Goal: Information Seeking & Learning: Learn about a topic

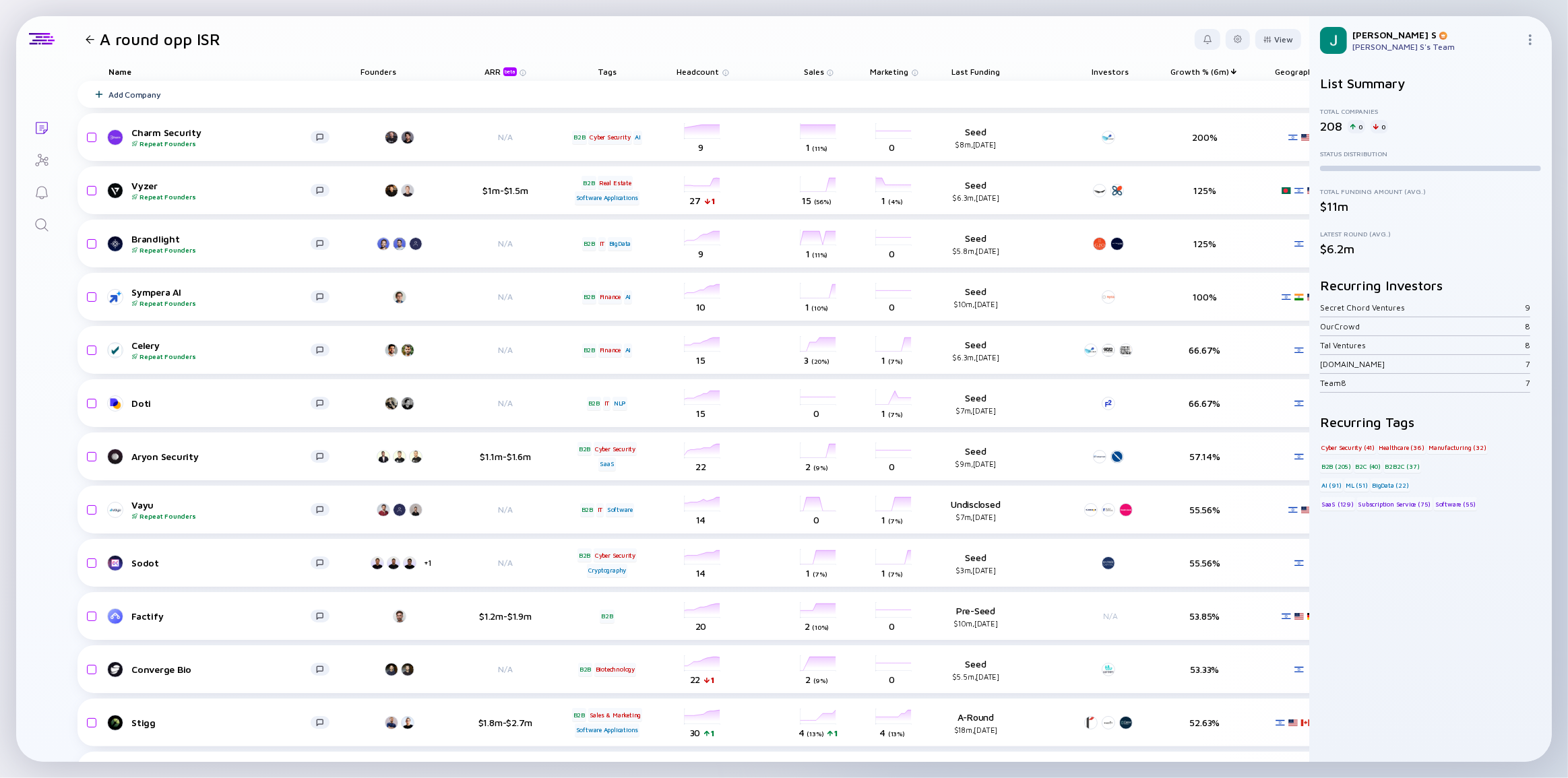
click at [84, 35] on div at bounding box center [90, 39] width 19 height 8
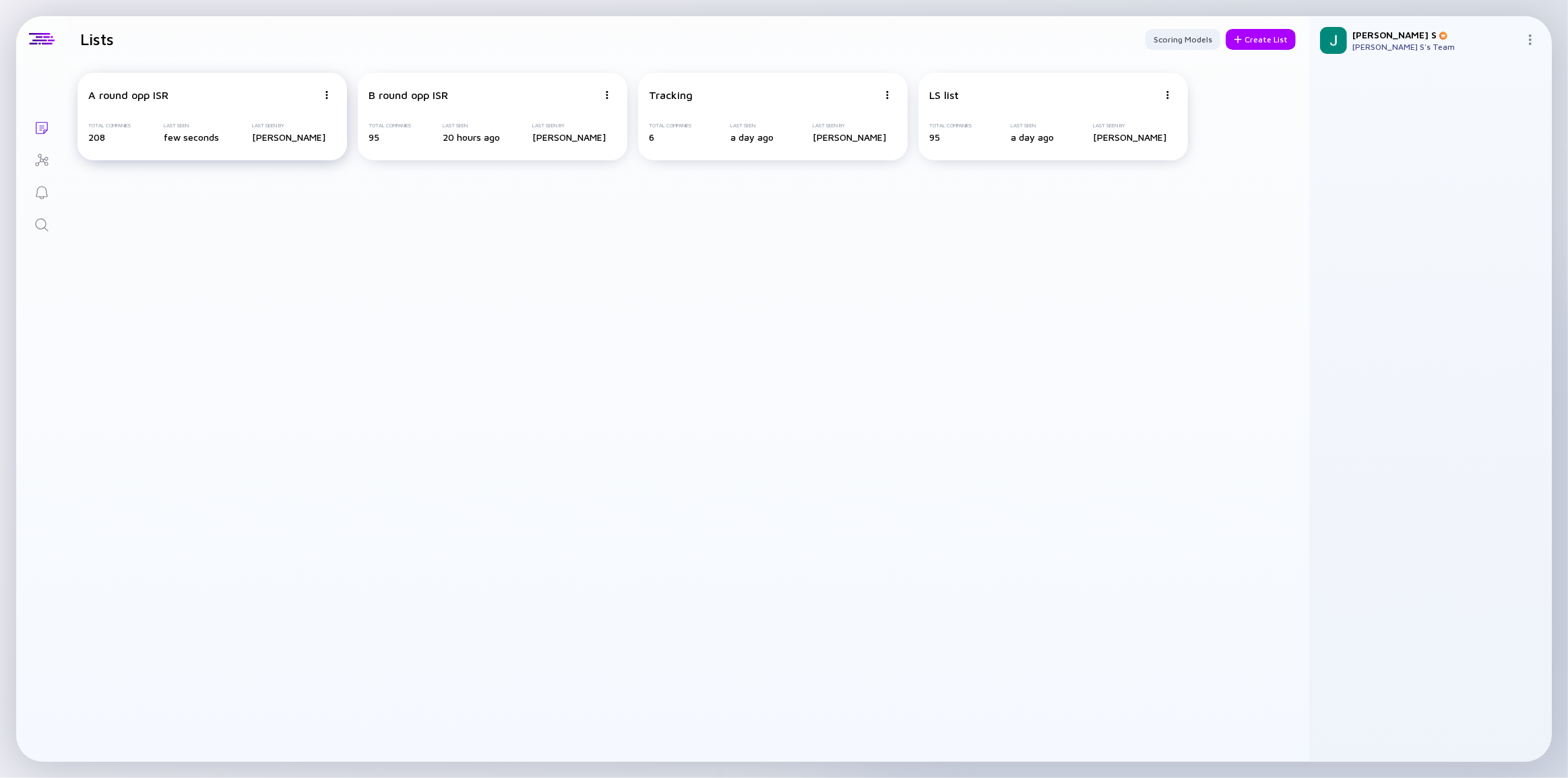
click at [216, 95] on div "A round opp ISR" at bounding box center [203, 94] width 229 height 12
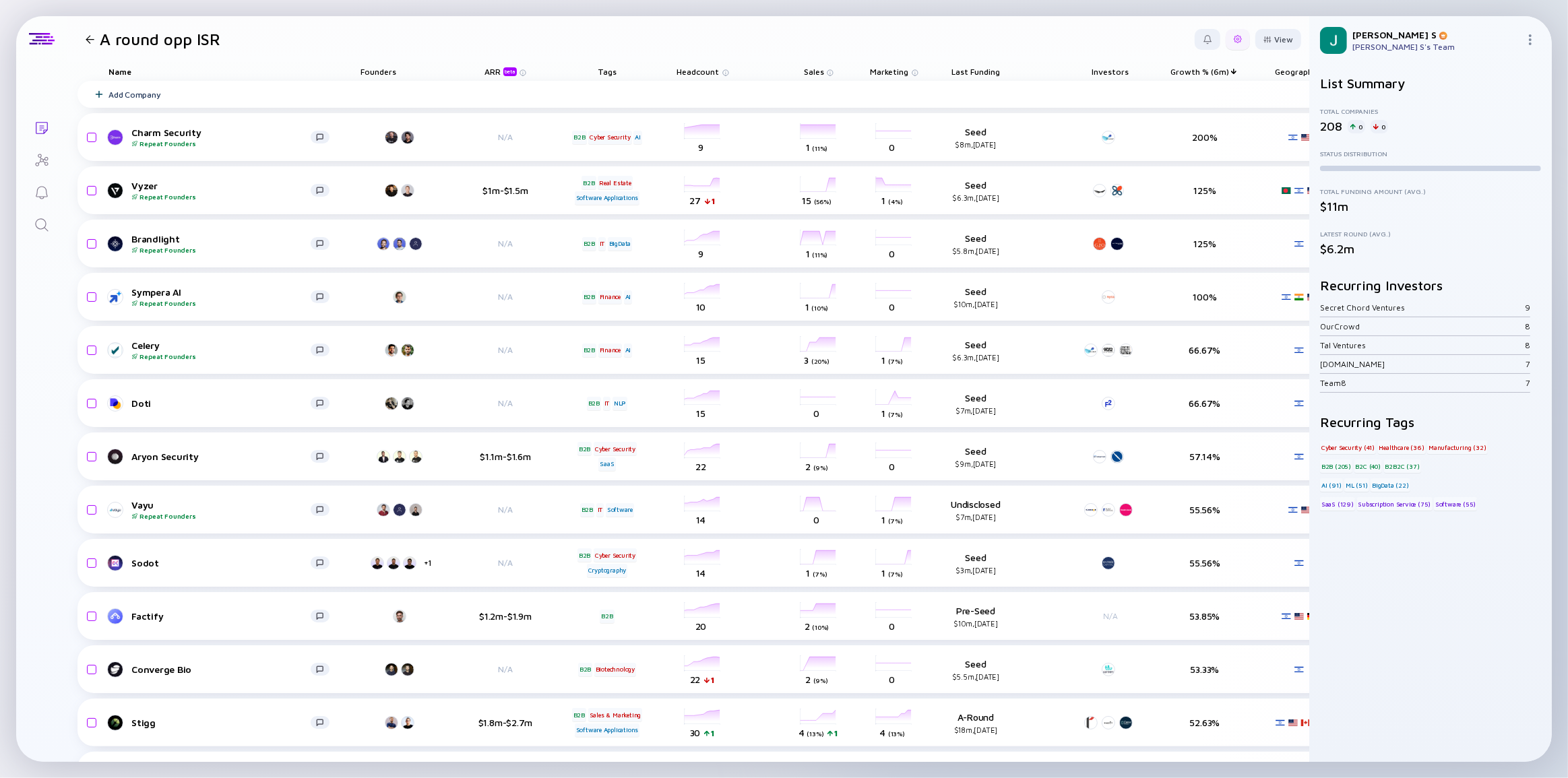
click at [985, 42] on div at bounding box center [1237, 39] width 8 height 8
drag, startPoint x: 1169, startPoint y: 143, endPoint x: 1187, endPoint y: 117, distance: 31.6
click at [985, 144] on div "Edit Filter" at bounding box center [1196, 147] width 84 height 27
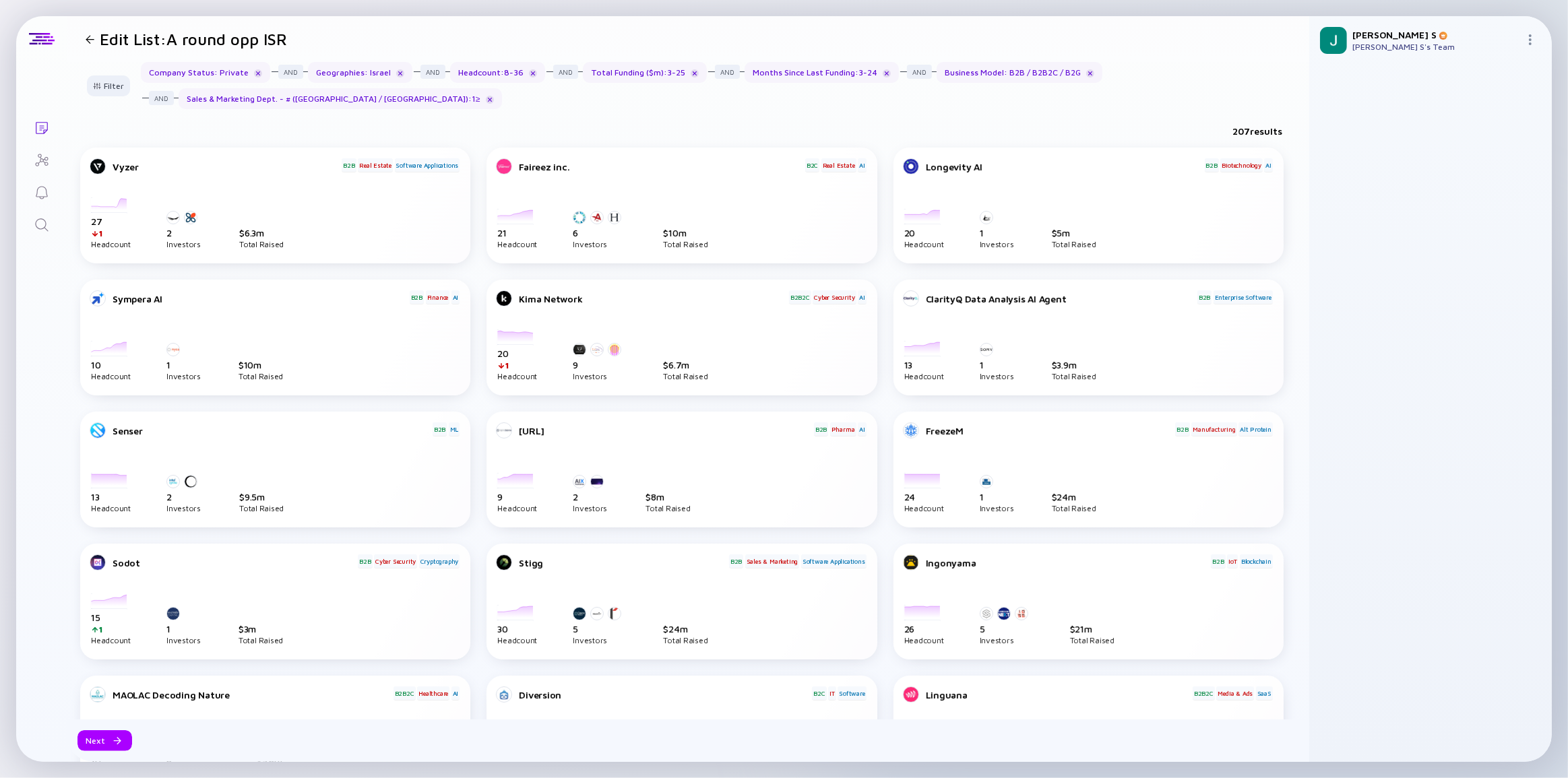
click at [89, 40] on div at bounding box center [90, 39] width 8 height 8
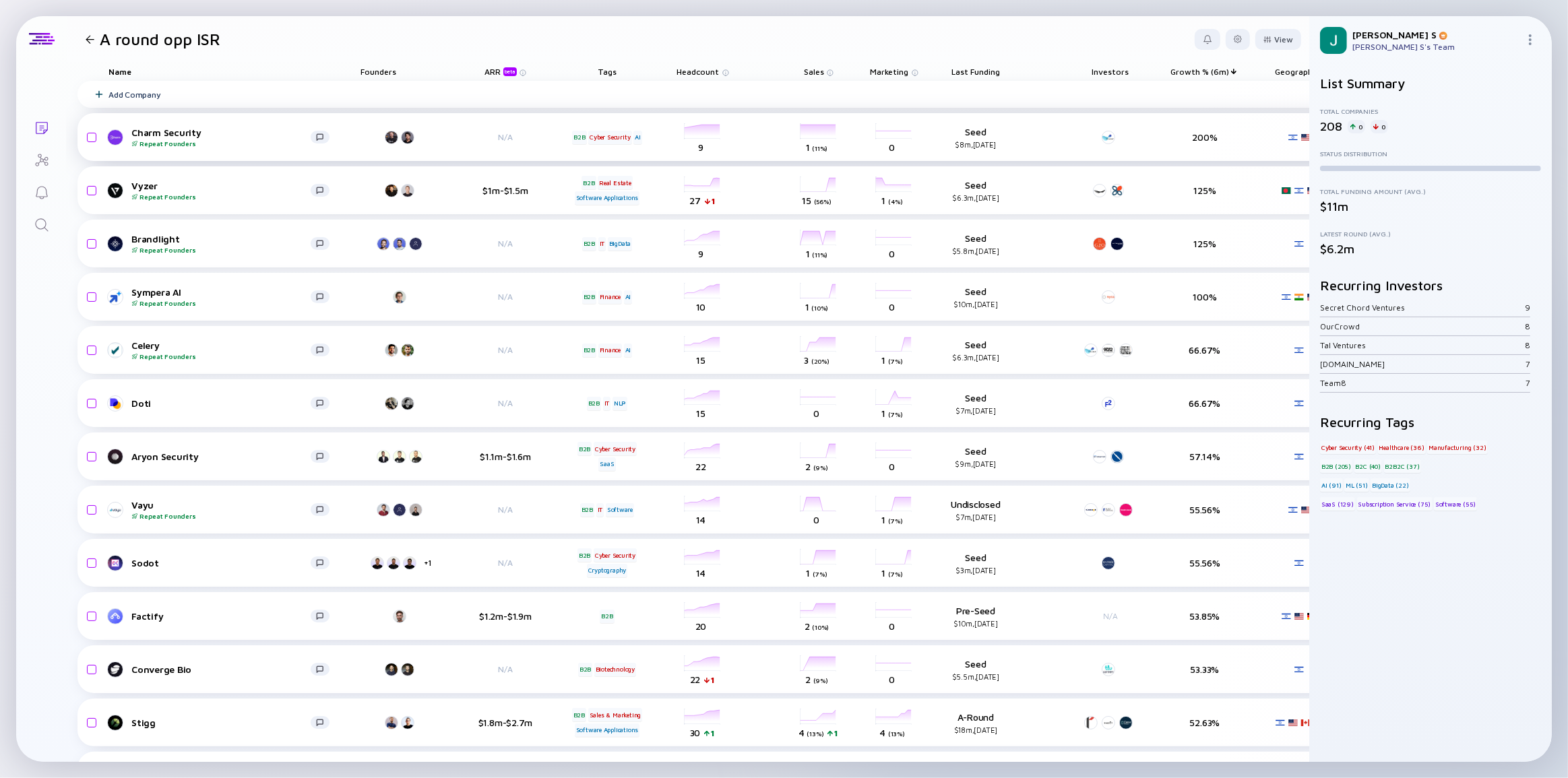
click at [183, 138] on div "Charm Security Repeat Founders" at bounding box center [221, 137] width 179 height 21
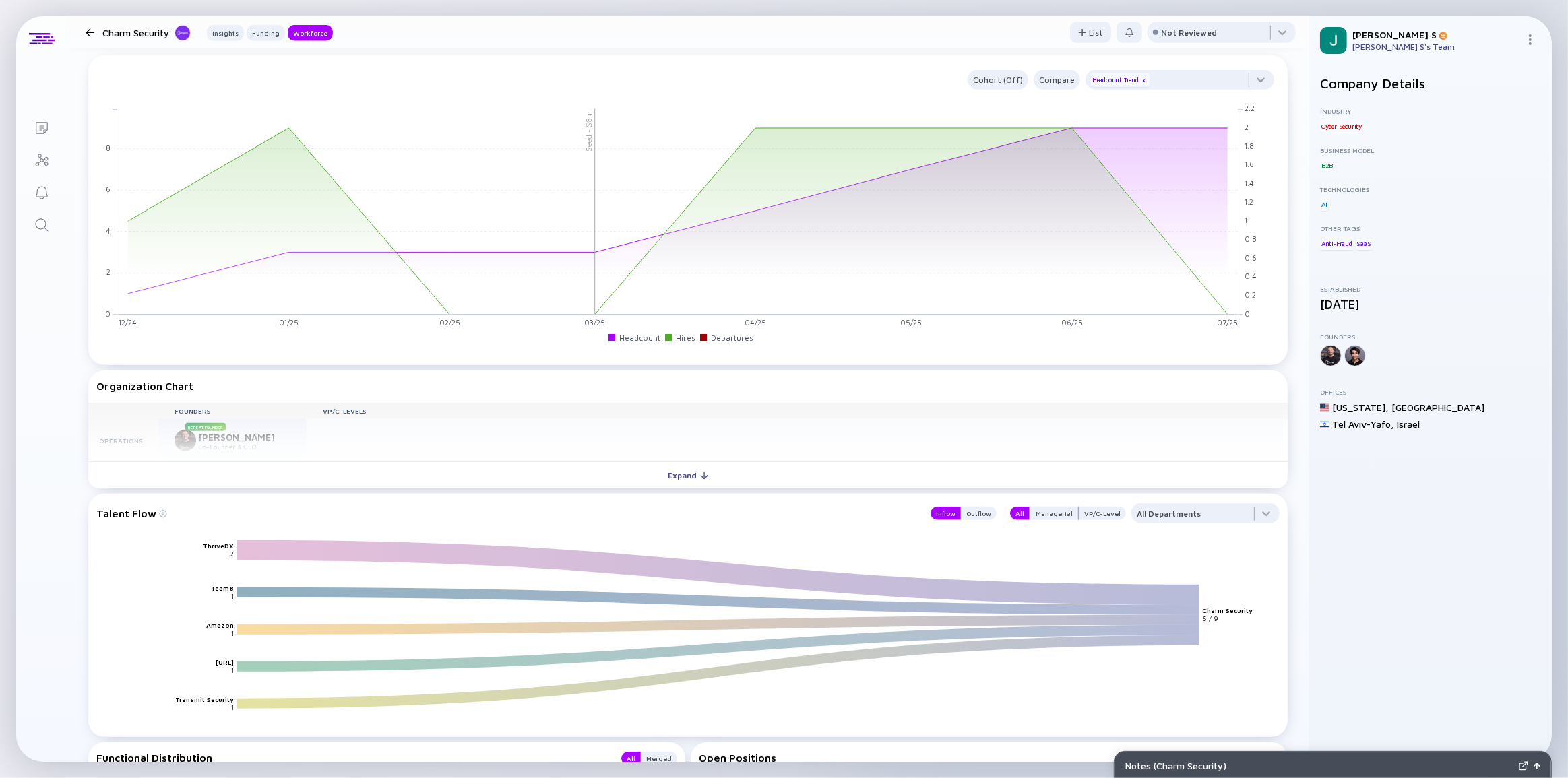
scroll to position [918, 0]
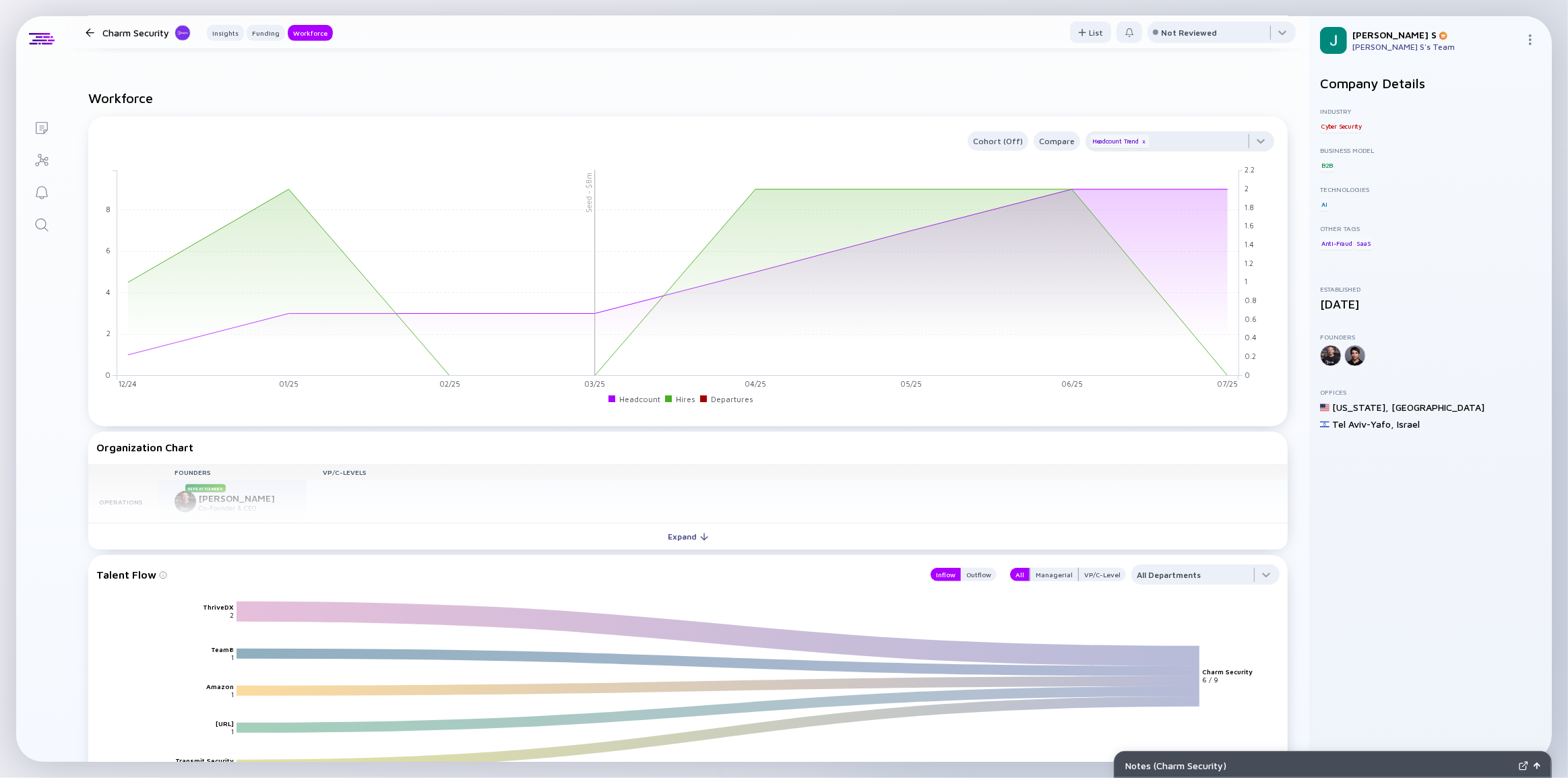
click at [985, 144] on div "Headcount Trend x" at bounding box center [1121, 141] width 59 height 14
click at [985, 143] on div "x" at bounding box center [1144, 141] width 8 height 8
click at [985, 146] on div at bounding box center [1180, 144] width 188 height 27
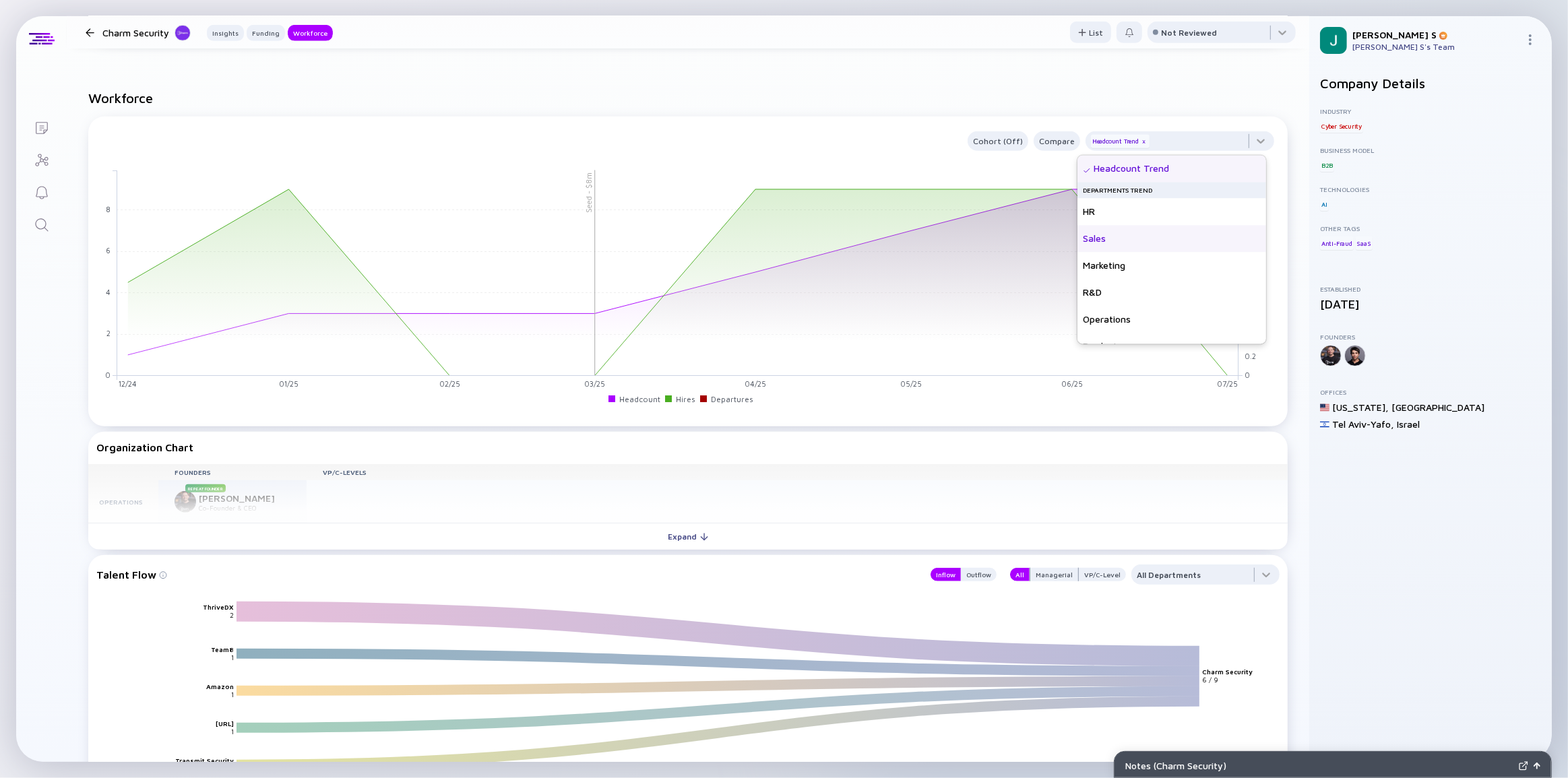
click at [985, 233] on div "Sales" at bounding box center [1172, 238] width 188 height 27
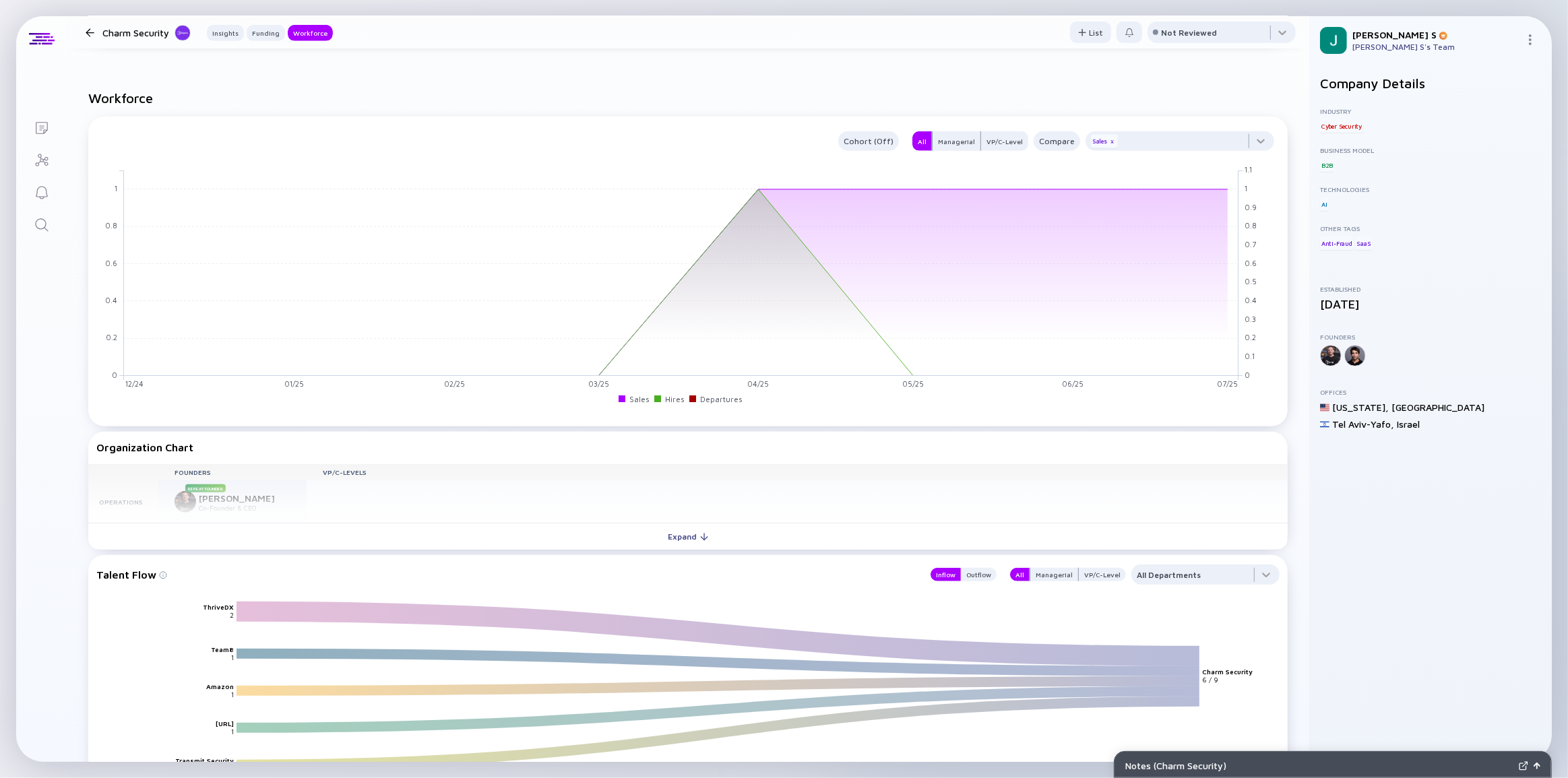
click at [708, 149] on div "Cohort (Off) All Managerial VP/C-Level Compare Sales x" at bounding box center [685, 140] width 1178 height 19
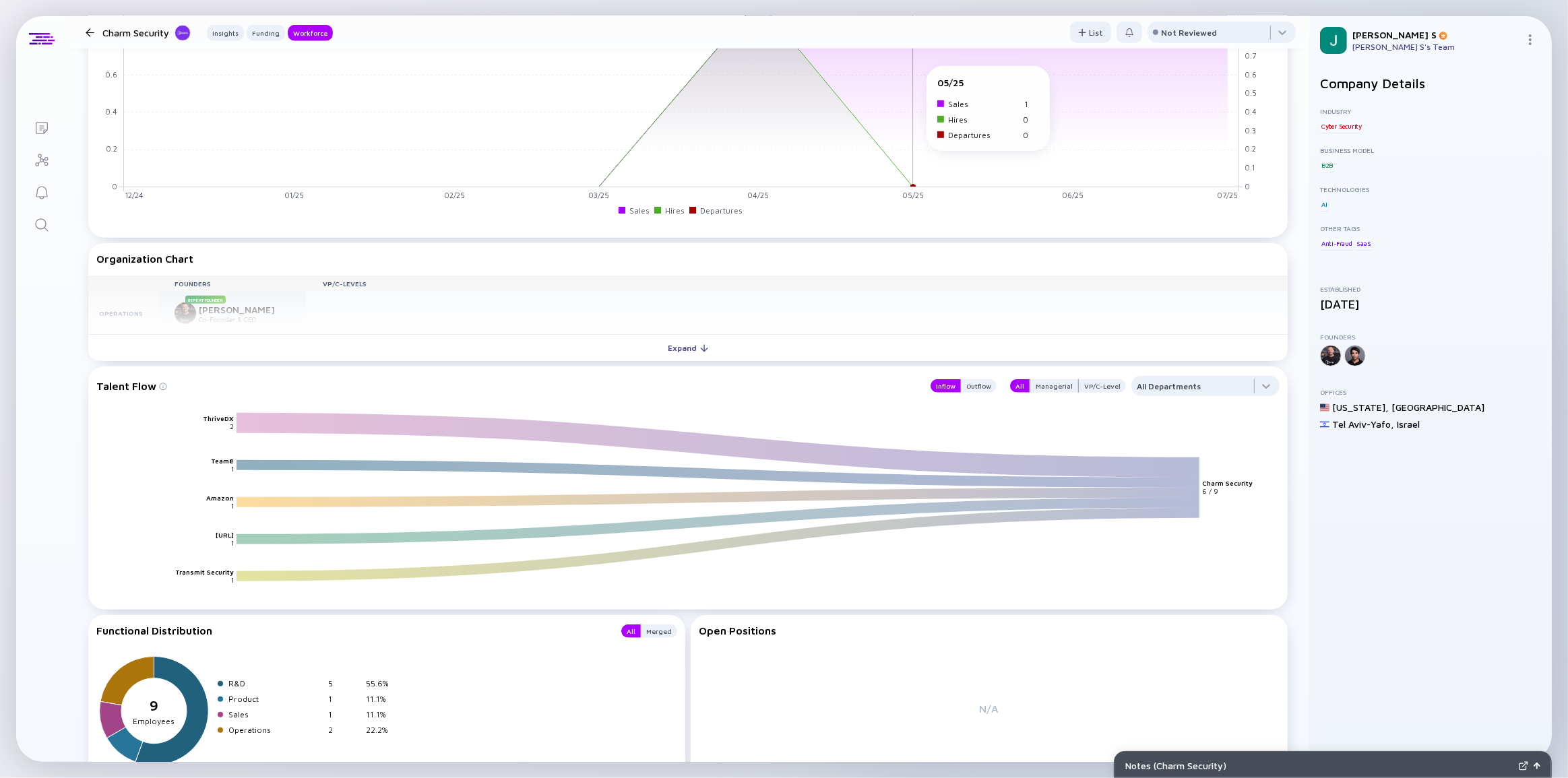
scroll to position [1164, 0]
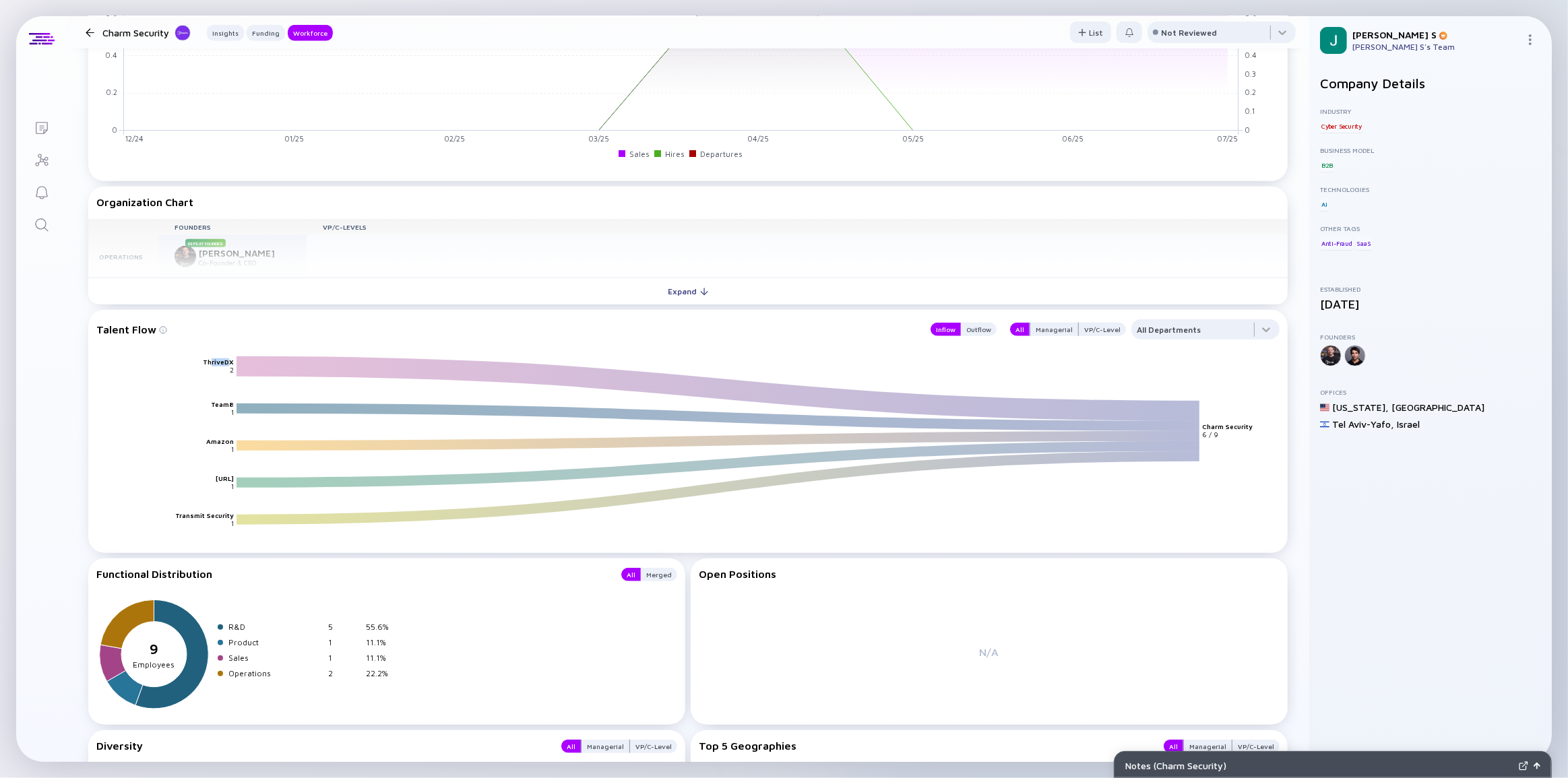
drag, startPoint x: 213, startPoint y: 363, endPoint x: 228, endPoint y: 361, distance: 15.1
click at [228, 361] on text "ThriveDX" at bounding box center [219, 362] width 31 height 8
click at [251, 401] on icon "ThriveDX Team8 Amazon [URL] Transmit Security Charm Security 2 1 1 1 1 6 / 9" at bounding box center [694, 452] width 1184 height 195
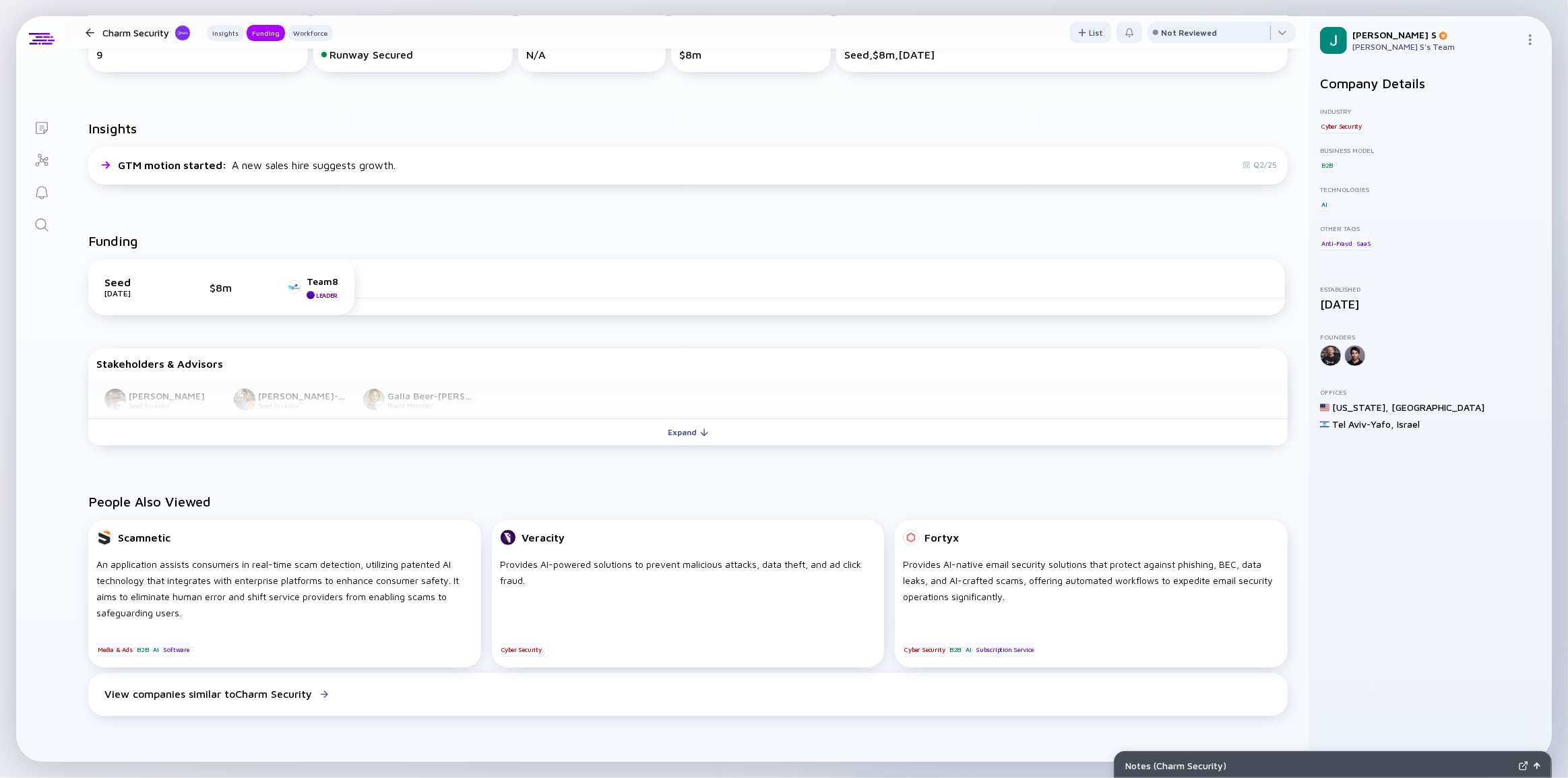
scroll to position [0, 0]
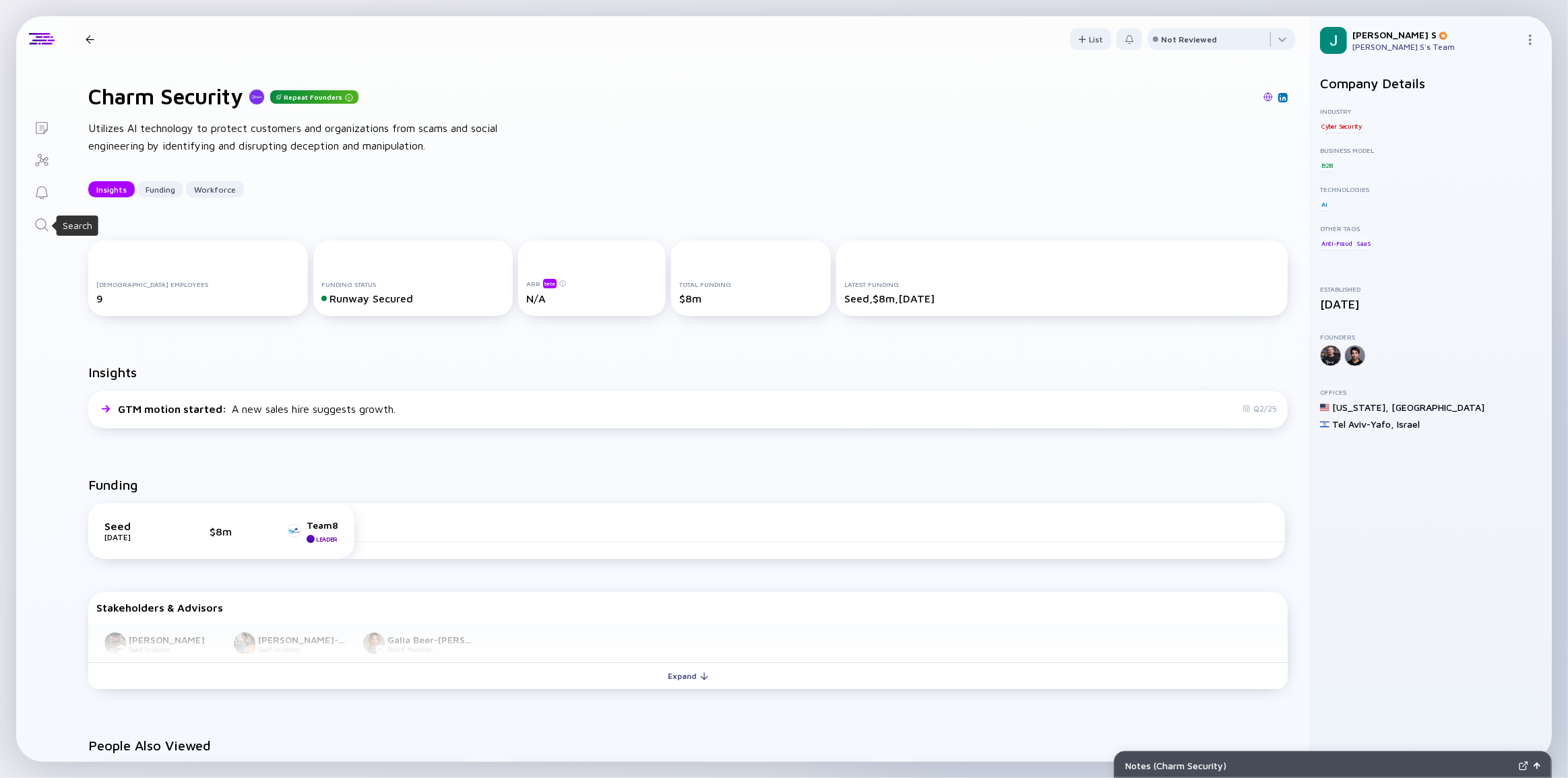
click at [42, 222] on icon "Search" at bounding box center [42, 225] width 17 height 17
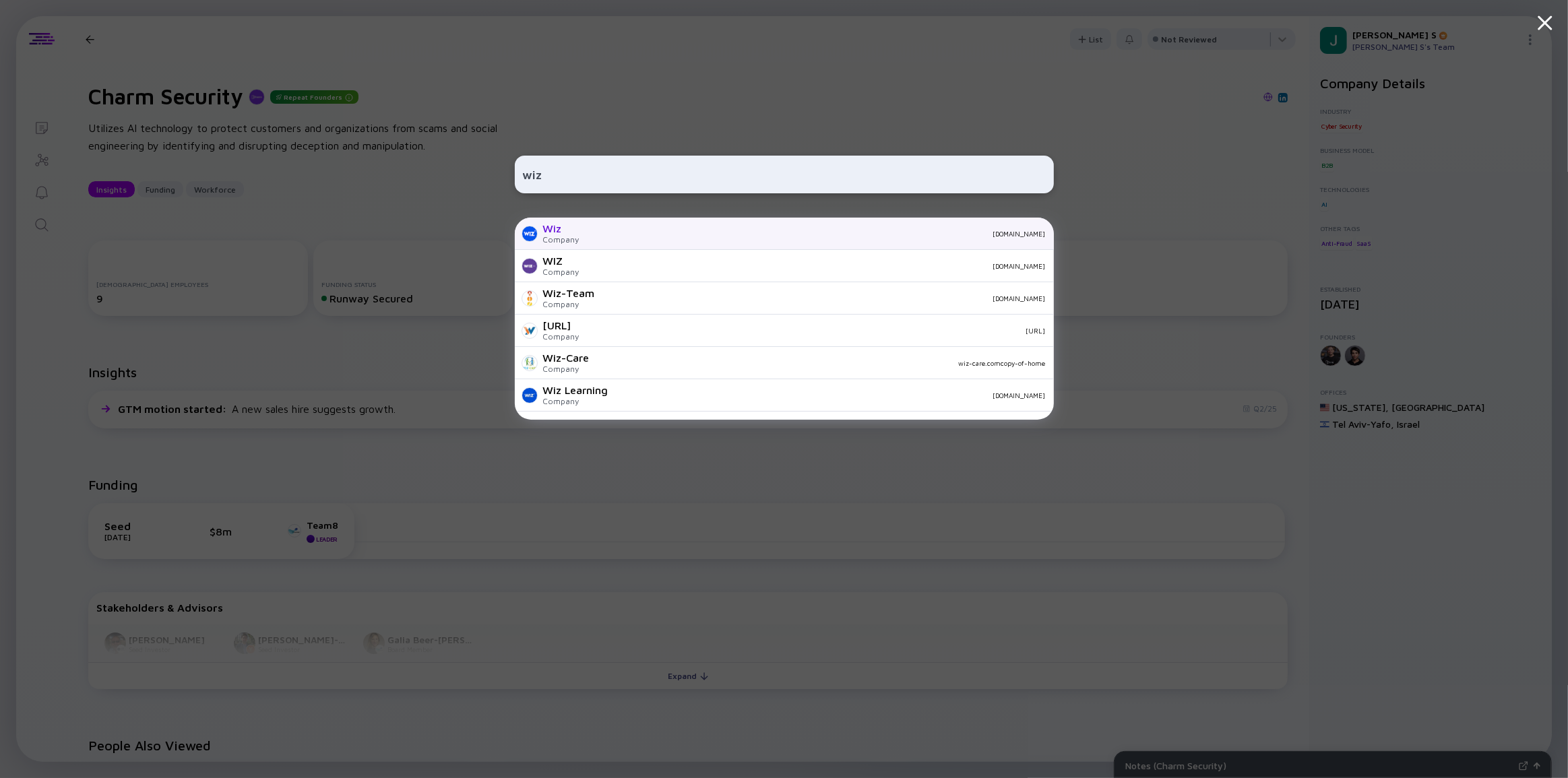
type input "wiz"
click at [573, 235] on div "Company" at bounding box center [561, 239] width 36 height 10
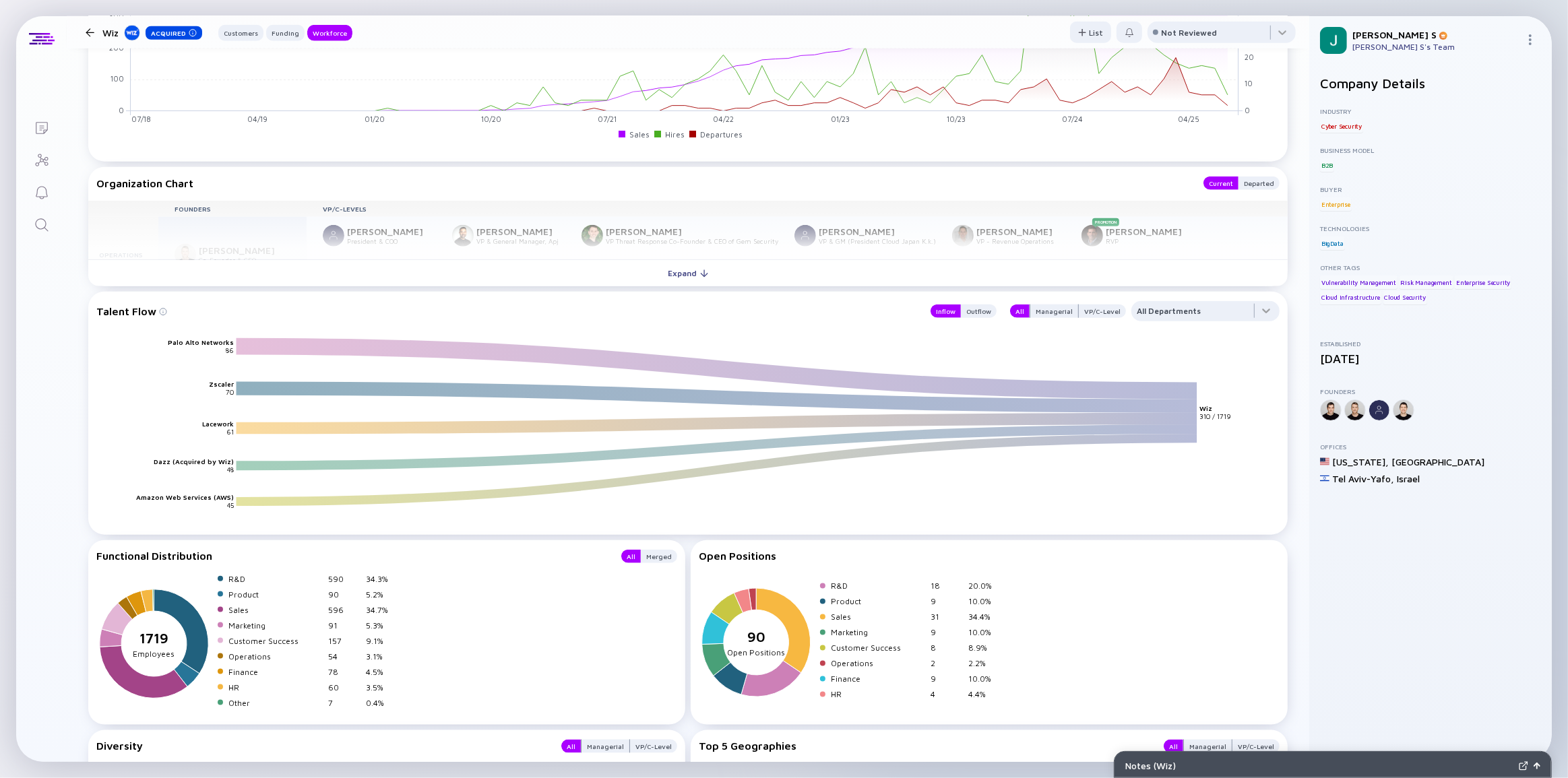
scroll to position [1592, 0]
click at [985, 313] on div "Managerial" at bounding box center [1055, 309] width 48 height 14
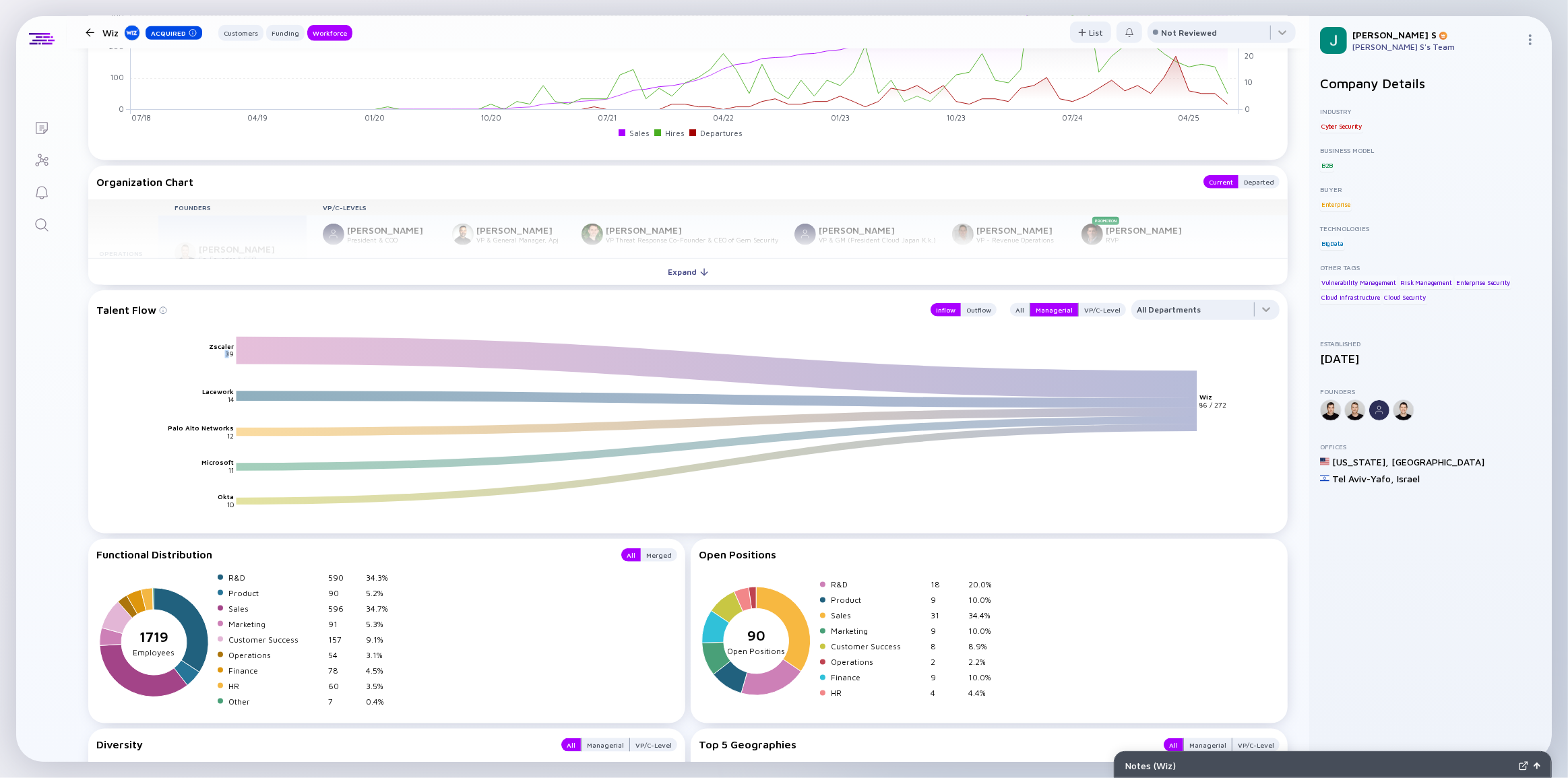
click at [230, 357] on icon "Zscaler Lacework Palo Alto Networks Microsoft Okta Wiz 39 14 12 11 10 86 / 272" at bounding box center [694, 433] width 1184 height 195
click at [985, 308] on div "VP/C-Level" at bounding box center [1103, 309] width 47 height 14
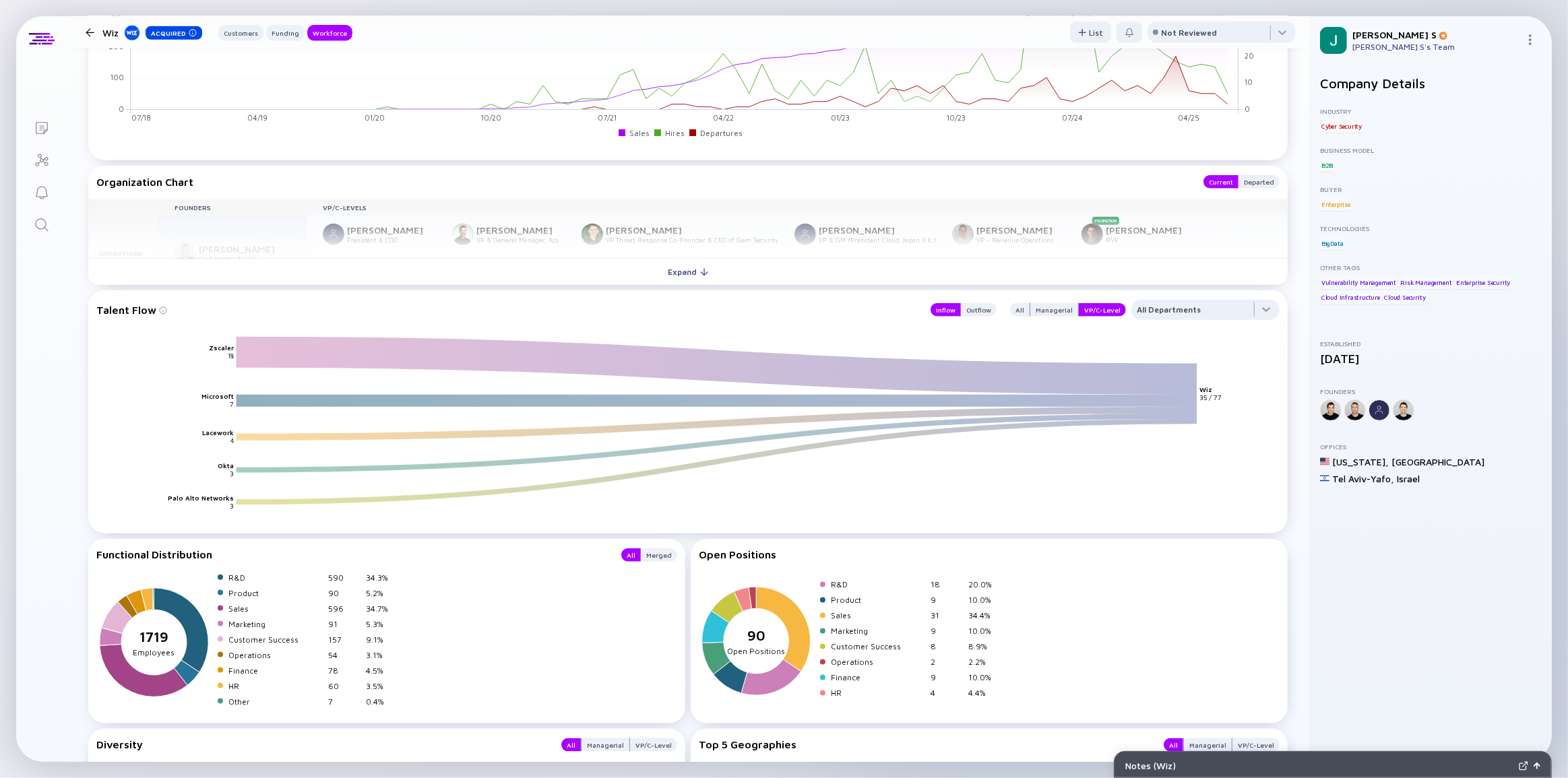
drag, startPoint x: 209, startPoint y: 346, endPoint x: 251, endPoint y: 355, distance: 43.0
click at [251, 355] on icon "Zscaler Microsoft Lacework Okta Palo Alto Networks Wiz 18 7 4 3 3 35 / 77" at bounding box center [694, 433] width 1184 height 195
drag, startPoint x: 204, startPoint y: 398, endPoint x: 241, endPoint y: 403, distance: 37.3
click at [241, 403] on icon "Zscaler Microsoft Lacework Okta Palo Alto Networks Wiz 18 7 4 3 3 35 / 77" at bounding box center [694, 433] width 1184 height 195
drag, startPoint x: 209, startPoint y: 436, endPoint x: 233, endPoint y: 433, distance: 24.2
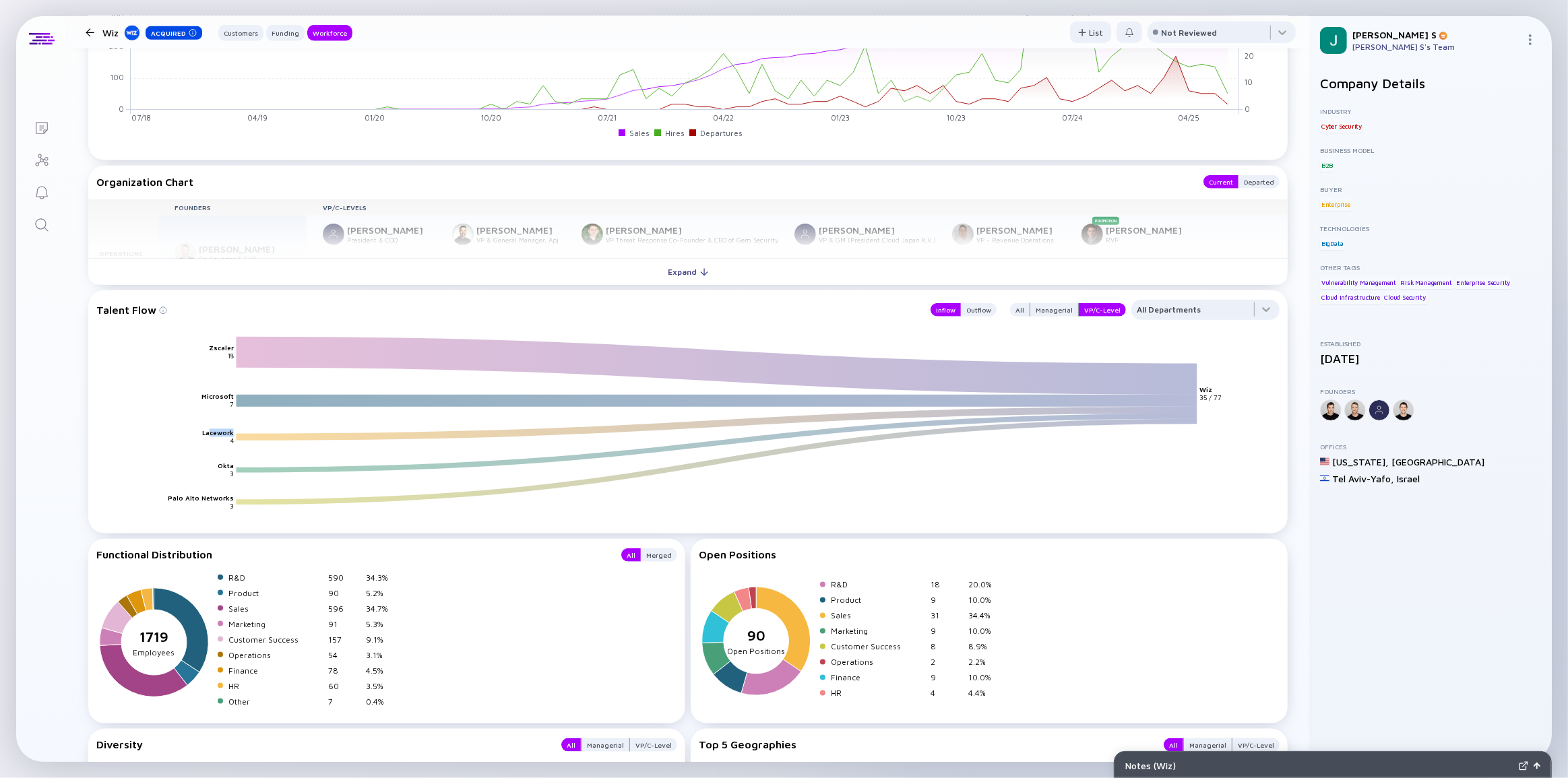
click at [233, 433] on text "Lacework" at bounding box center [218, 433] width 31 height 8
click at [218, 465] on icon "Zscaler Microsoft Lacework Okta Palo Alto Networks Wiz 18 7 4 3 3 35 / 77" at bounding box center [694, 433] width 1184 height 195
drag, startPoint x: 182, startPoint y: 500, endPoint x: 244, endPoint y: 504, distance: 62.1
click at [244, 488] on icon "Zscaler Microsoft Lacework Okta Palo Alto Networks Wiz 18 7 4 3 3 35 / 77" at bounding box center [694, 433] width 1184 height 195
click at [216, 488] on icon "Zscaler Microsoft Lacework Okta Palo Alto Networks Wiz 18 7 4 3 3 35 / 77" at bounding box center [694, 433] width 1184 height 195
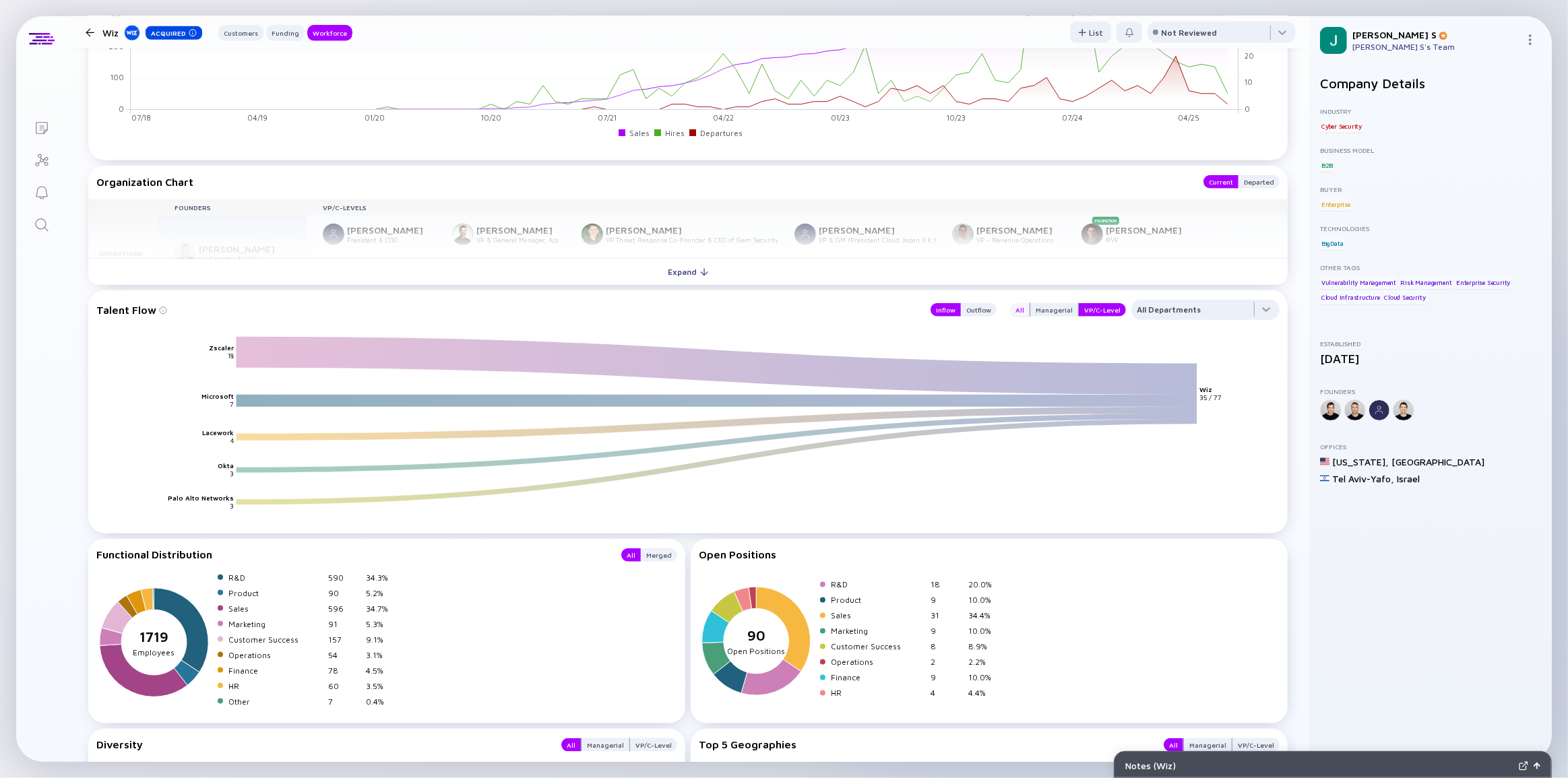
click at [985, 309] on div "All" at bounding box center [1019, 309] width 19 height 14
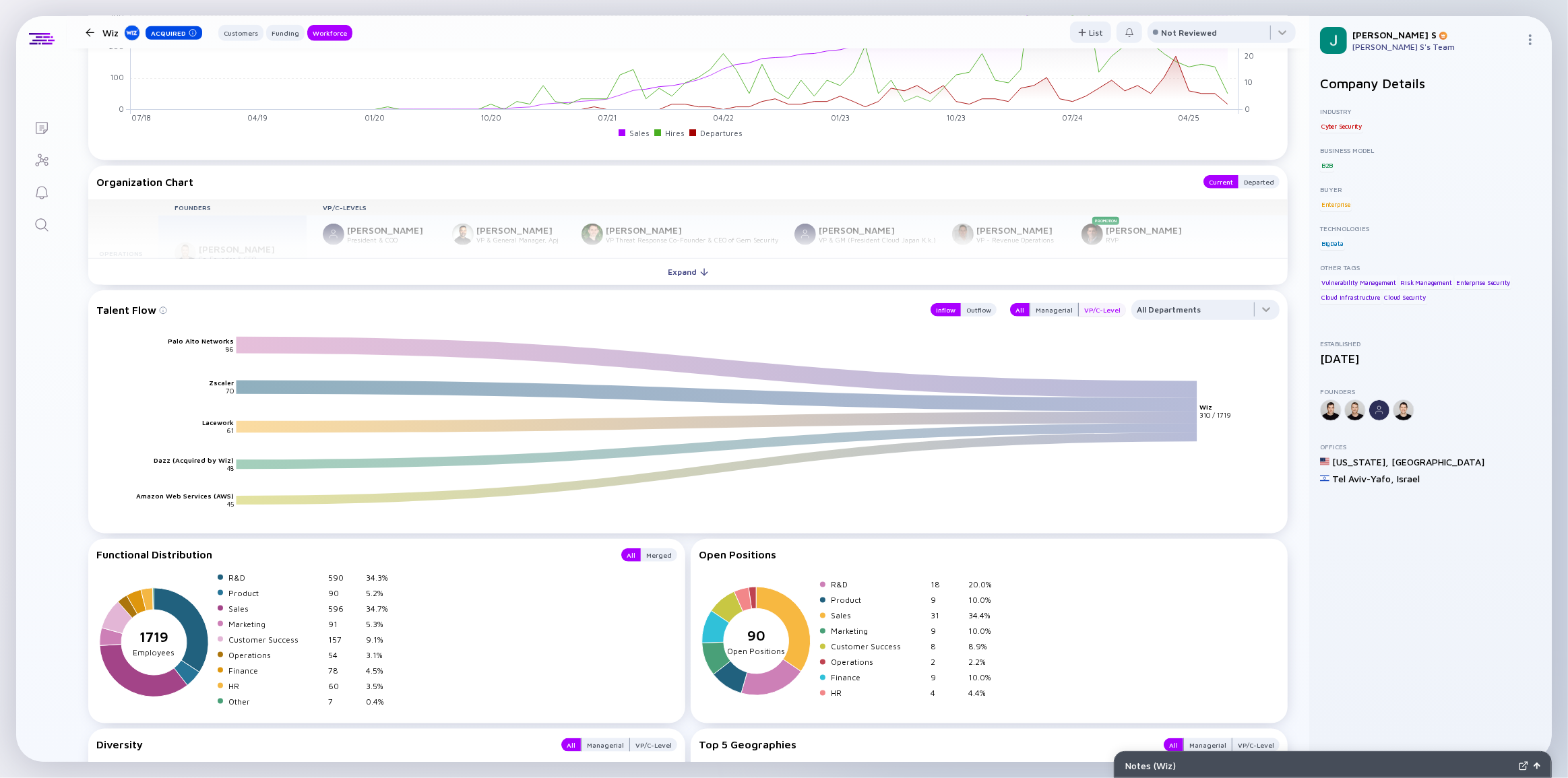
click at [985, 312] on div "VP/C-Level" at bounding box center [1103, 309] width 47 height 14
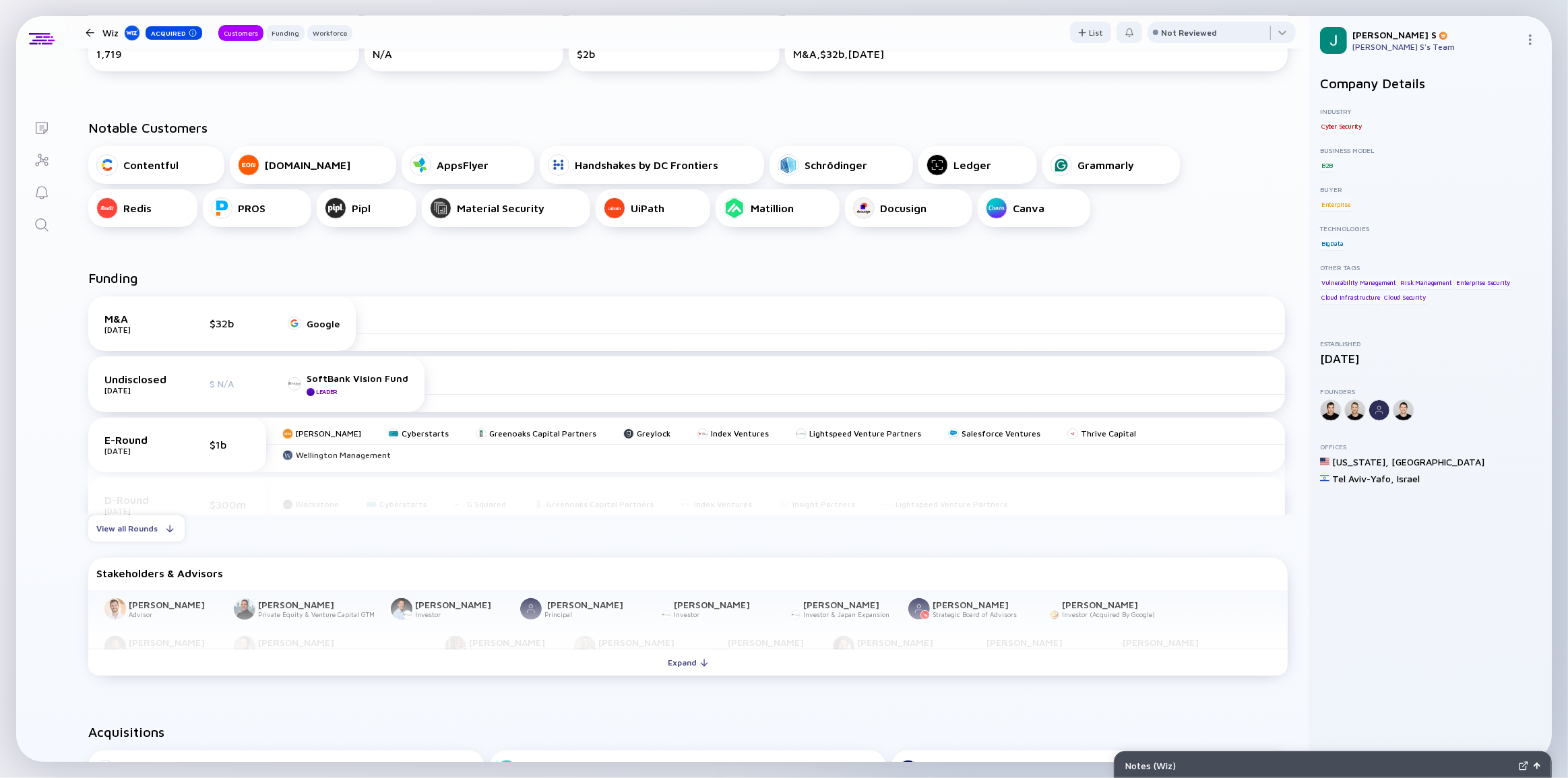
scroll to position [0, 0]
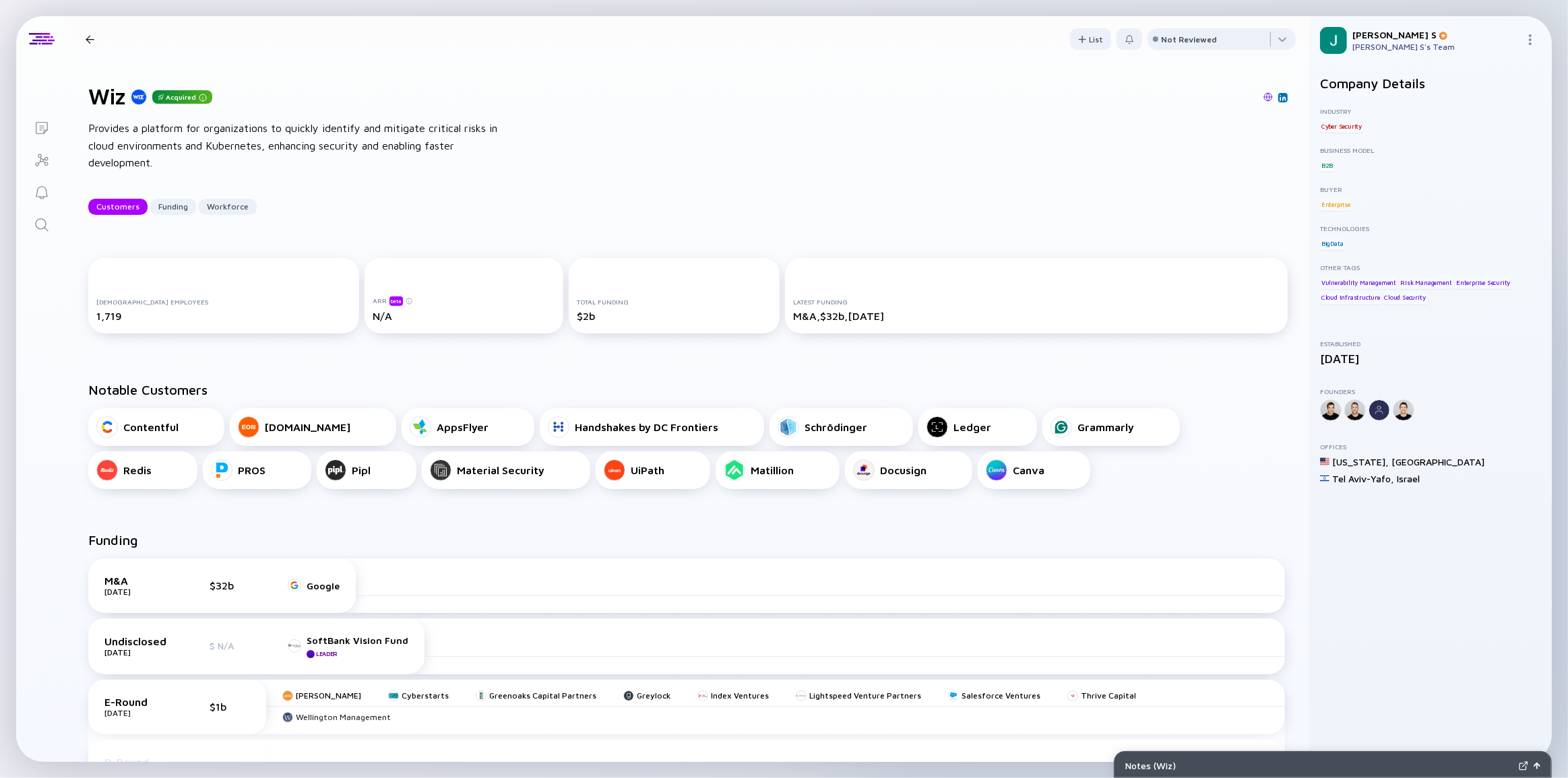
click at [637, 107] on div "Wiz Acquired" at bounding box center [688, 97] width 1200 height 26
